Goal: Transaction & Acquisition: Purchase product/service

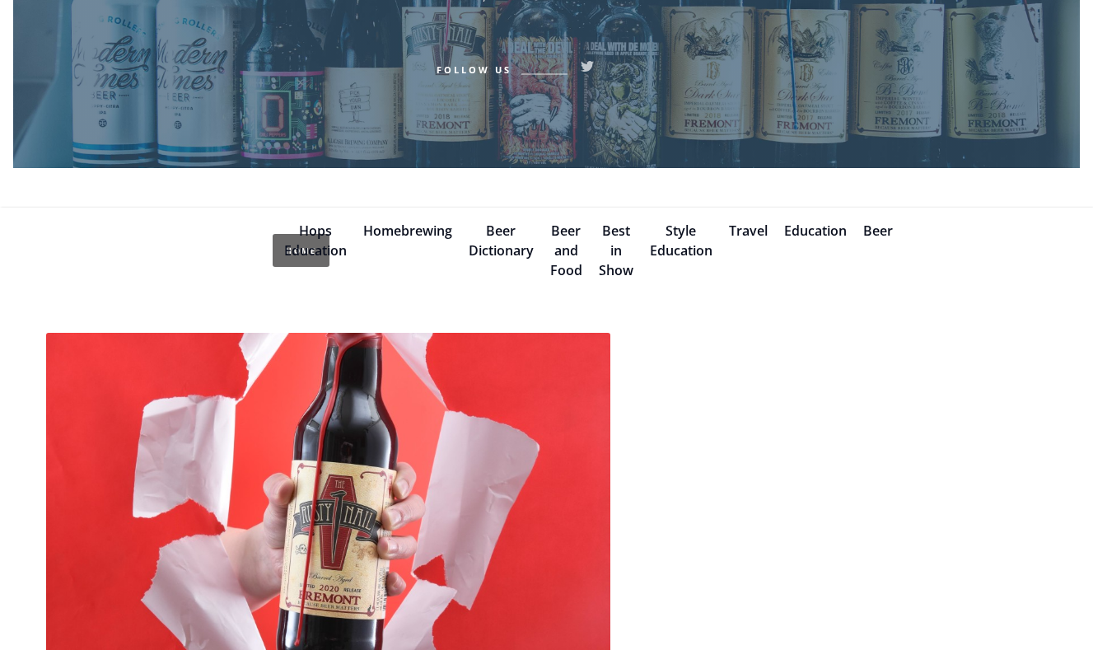
scroll to position [504, 0]
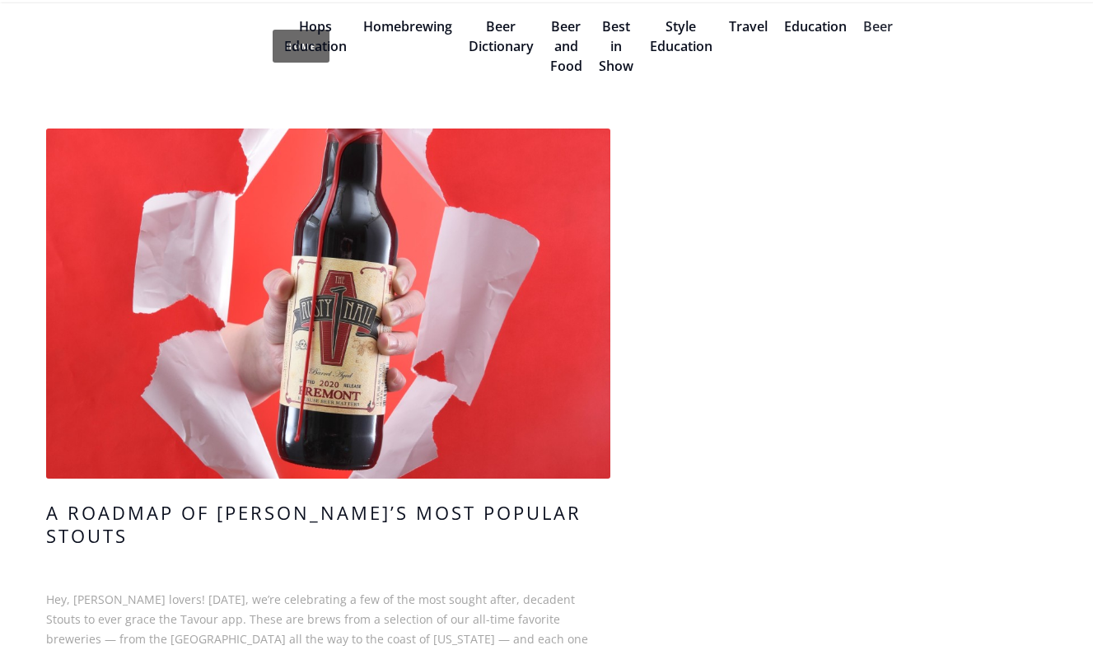
click at [877, 33] on link "Beer" at bounding box center [878, 26] width 30 height 18
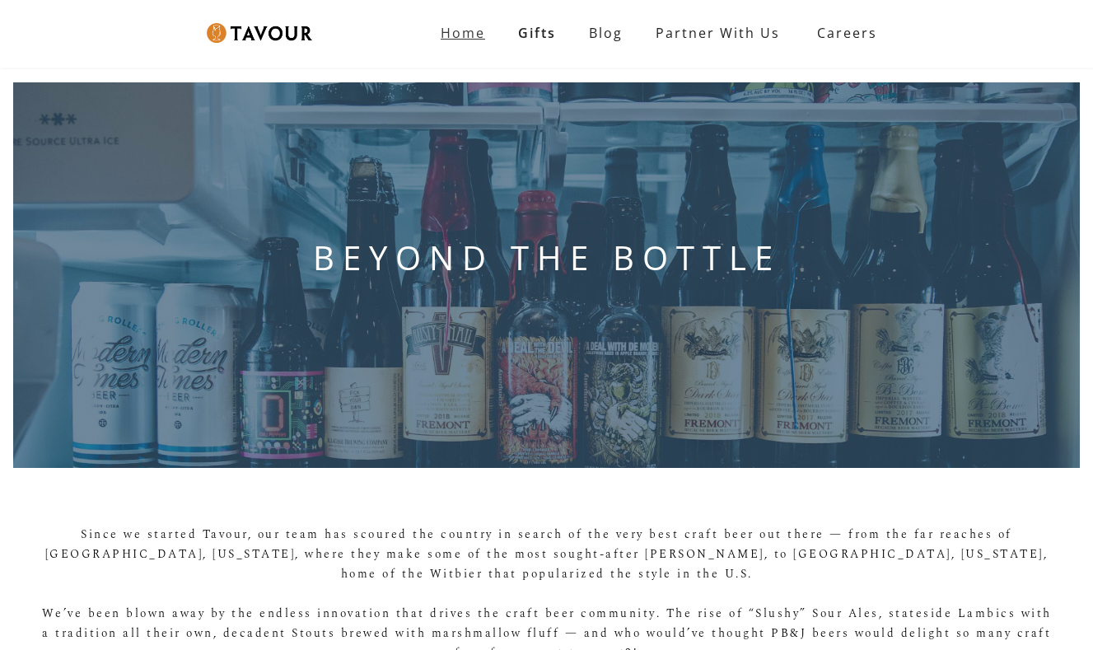
click at [464, 27] on strong "Home" at bounding box center [463, 33] width 44 height 18
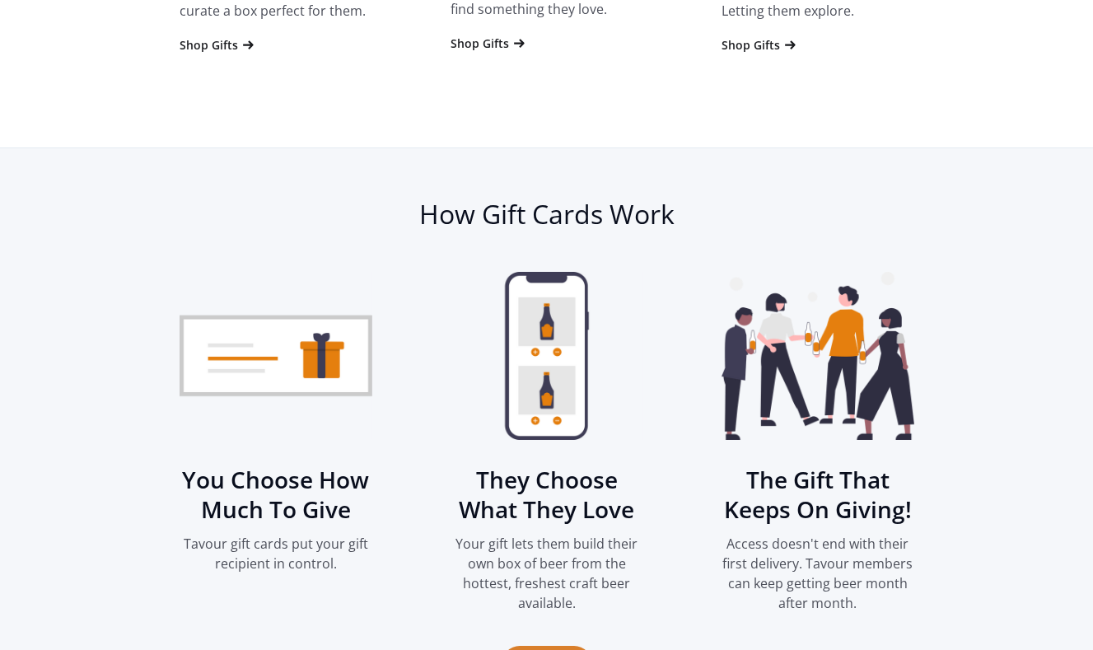
scroll to position [1512, 0]
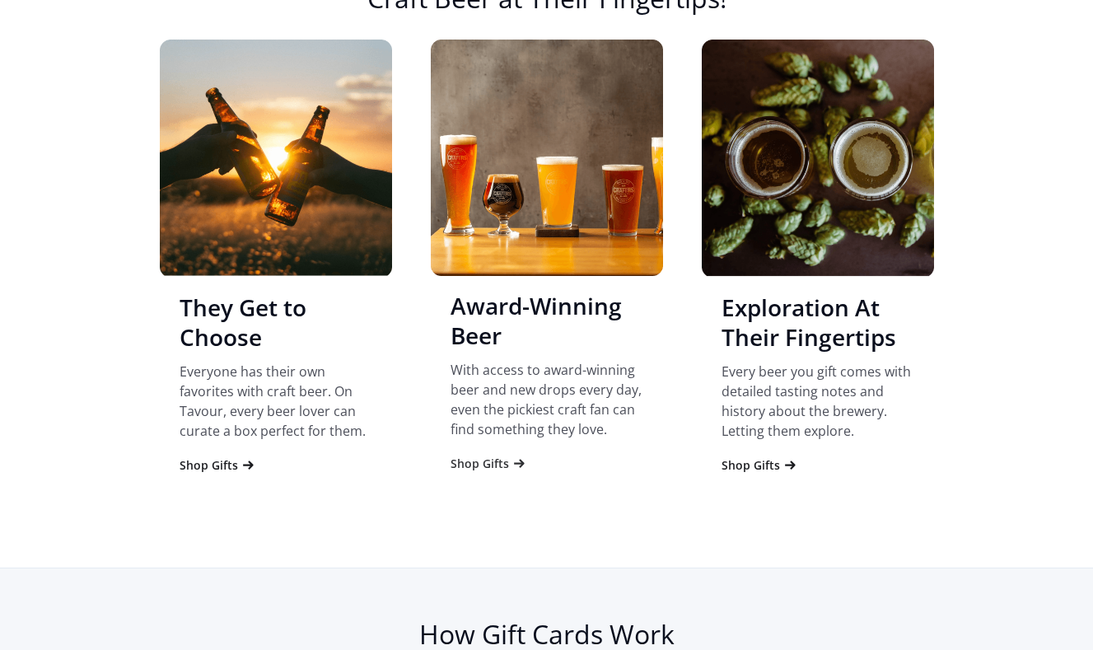
click at [464, 458] on div "Shop Gifts" at bounding box center [480, 464] width 58 height 16
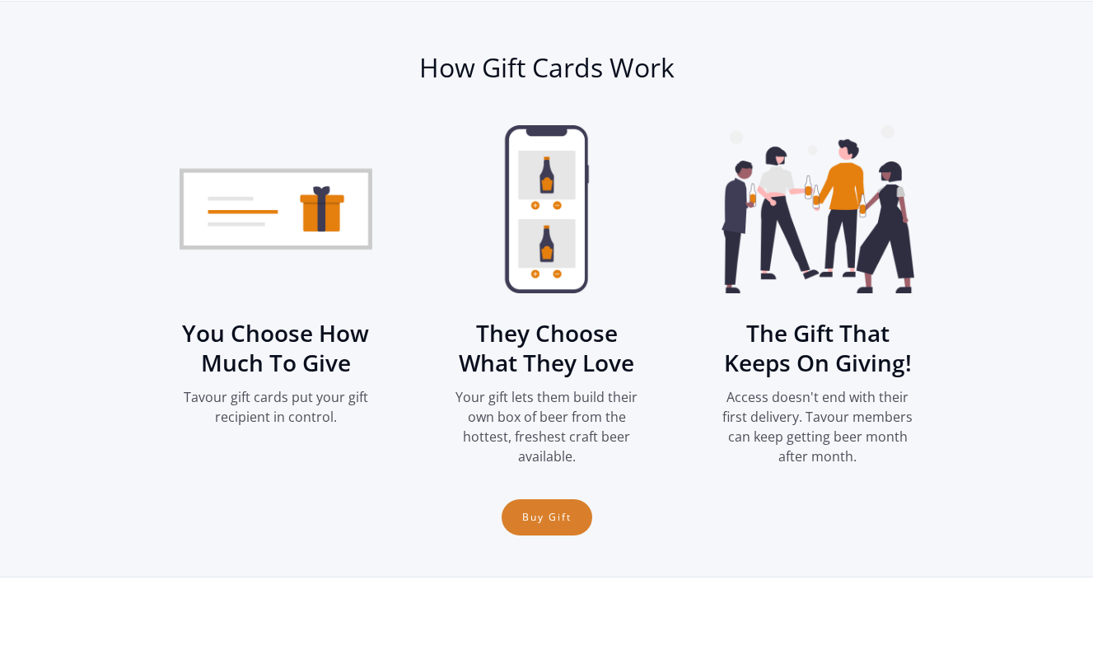
scroll to position [2081, 0]
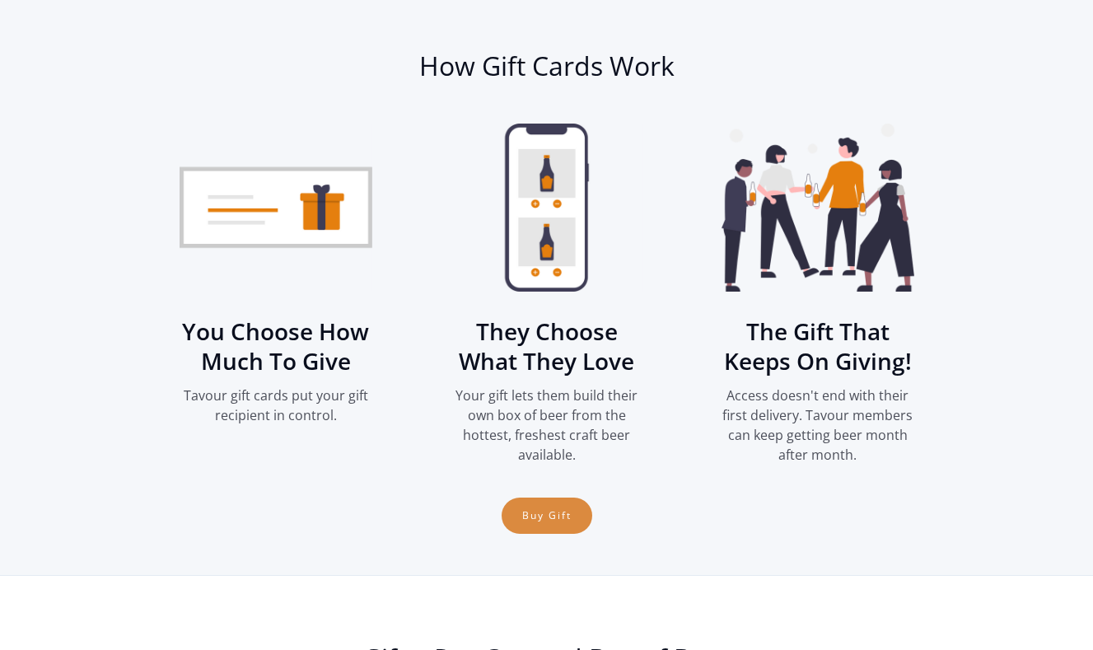
click at [572, 508] on link "Buy Gift" at bounding box center [547, 516] width 91 height 36
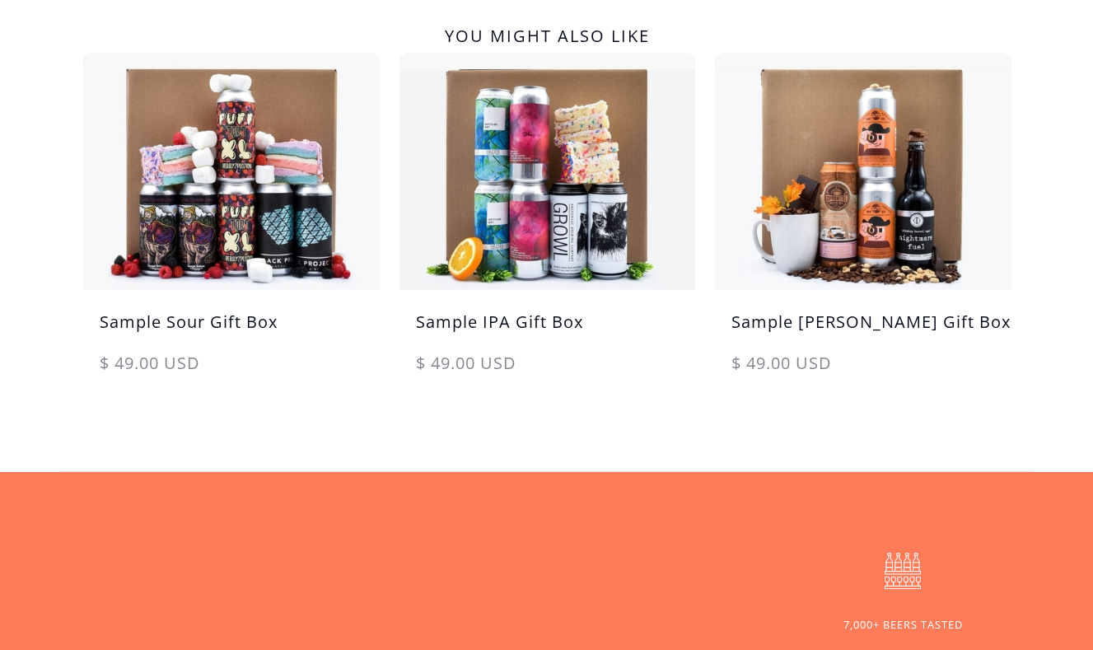
scroll to position [1344, 0]
